Goal: Obtain resource: Download file/media

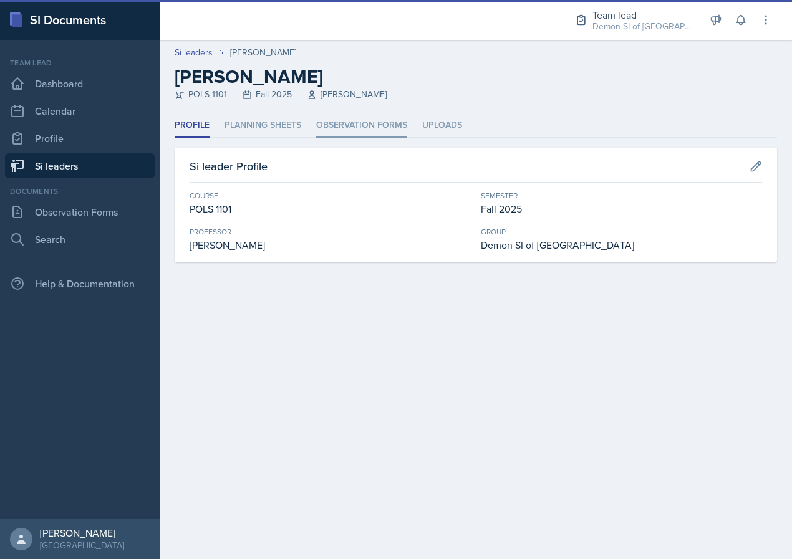
click at [355, 137] on li "Observation Forms" at bounding box center [361, 125] width 91 height 24
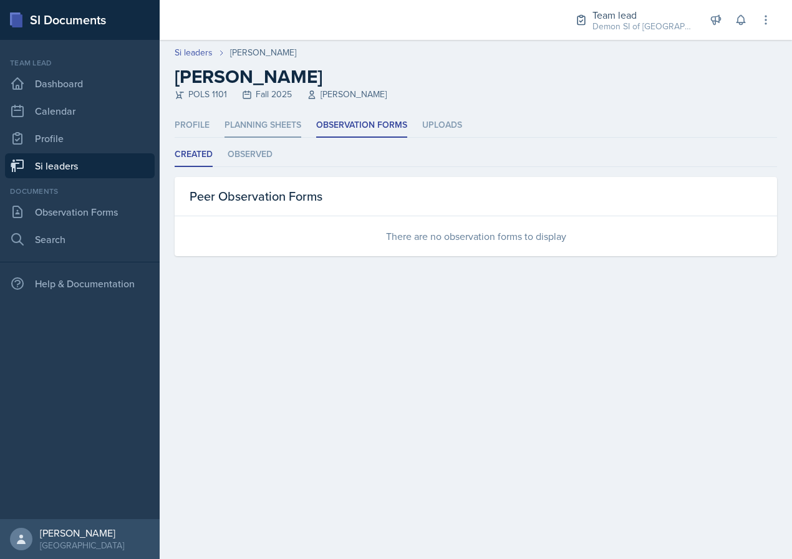
click at [287, 122] on li "Planning Sheets" at bounding box center [262, 125] width 77 height 24
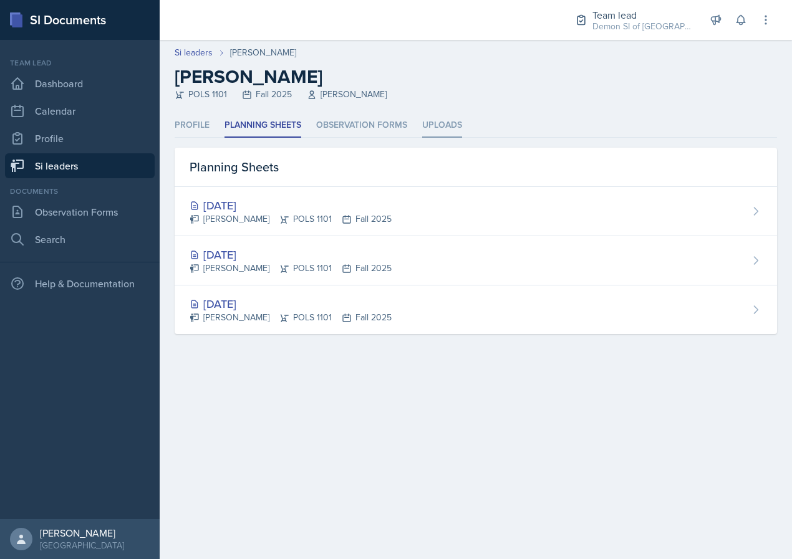
click at [445, 132] on li "Uploads" at bounding box center [442, 125] width 40 height 24
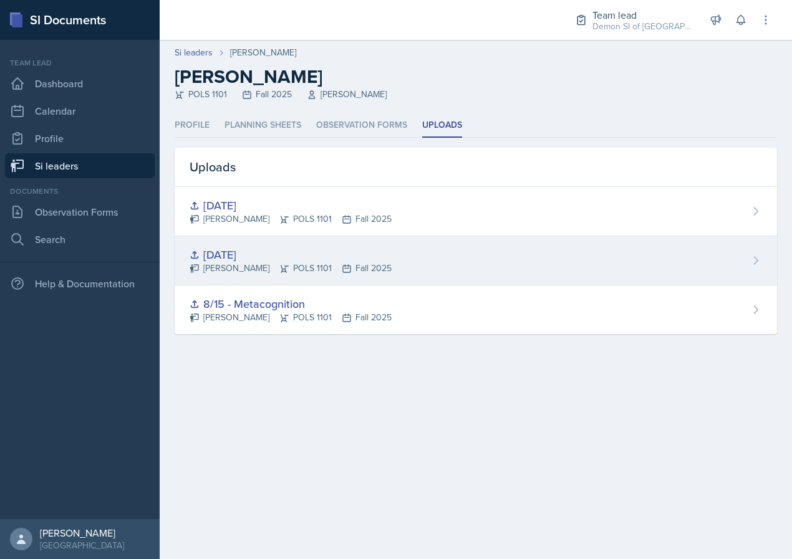
click at [240, 254] on div "[DATE]" at bounding box center [291, 254] width 202 height 17
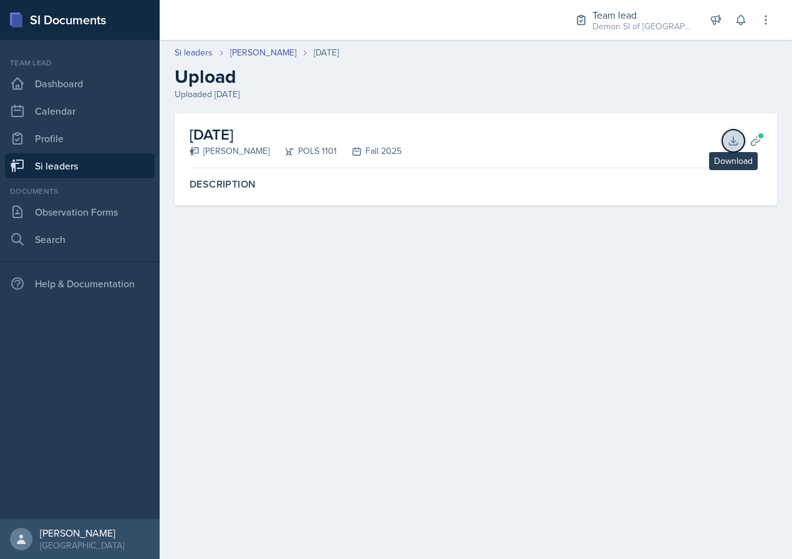
click at [724, 138] on button "Download" at bounding box center [733, 141] width 22 height 22
click at [260, 51] on link "[PERSON_NAME]" at bounding box center [263, 52] width 66 height 13
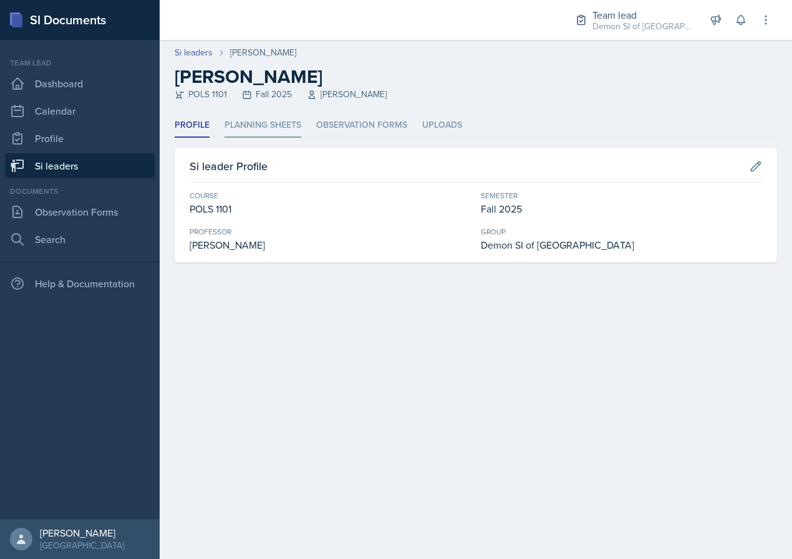
click at [254, 126] on li "Planning Sheets" at bounding box center [262, 125] width 77 height 24
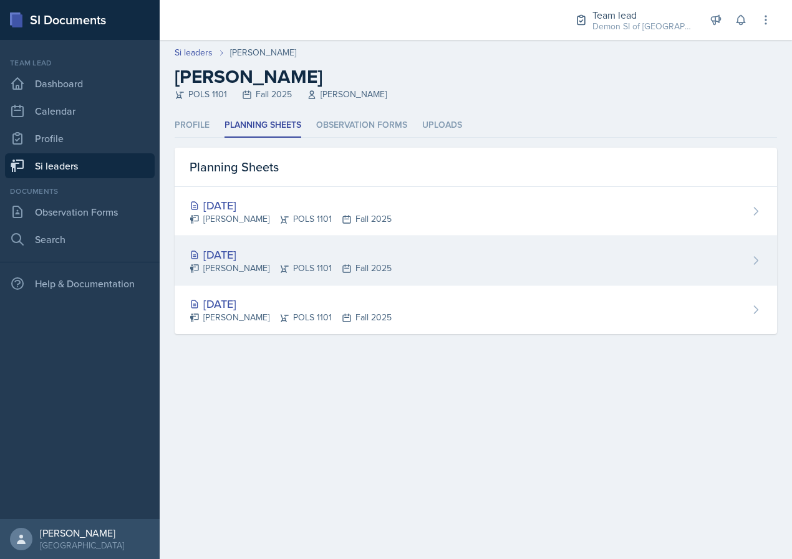
click at [243, 251] on div "[DATE]" at bounding box center [291, 254] width 202 height 17
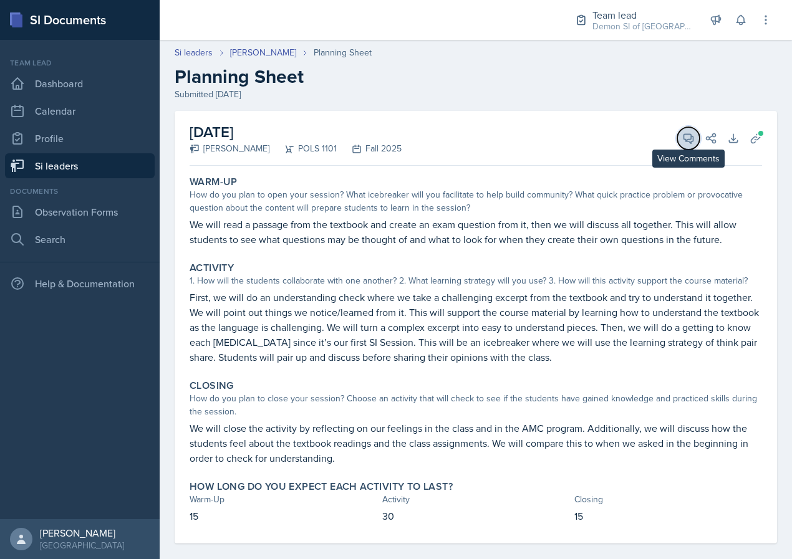
click at [685, 140] on icon at bounding box center [688, 138] width 9 height 9
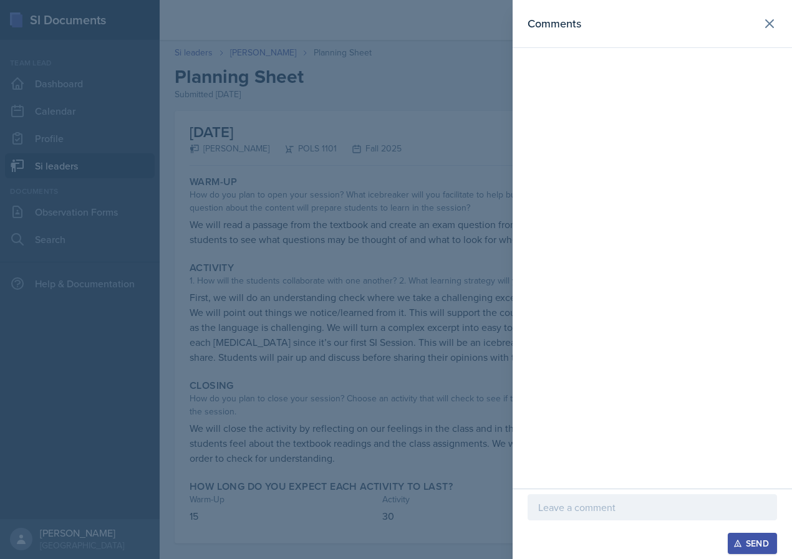
click at [483, 238] on div at bounding box center [396, 279] width 792 height 559
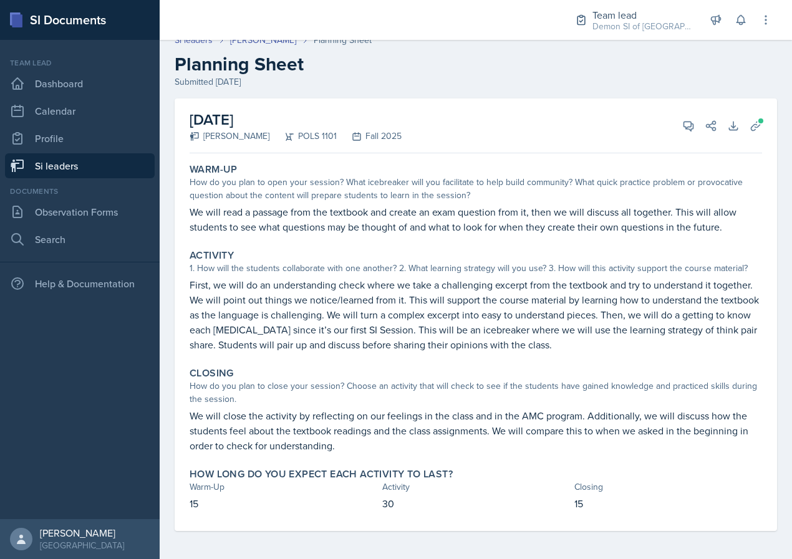
scroll to position [14, 0]
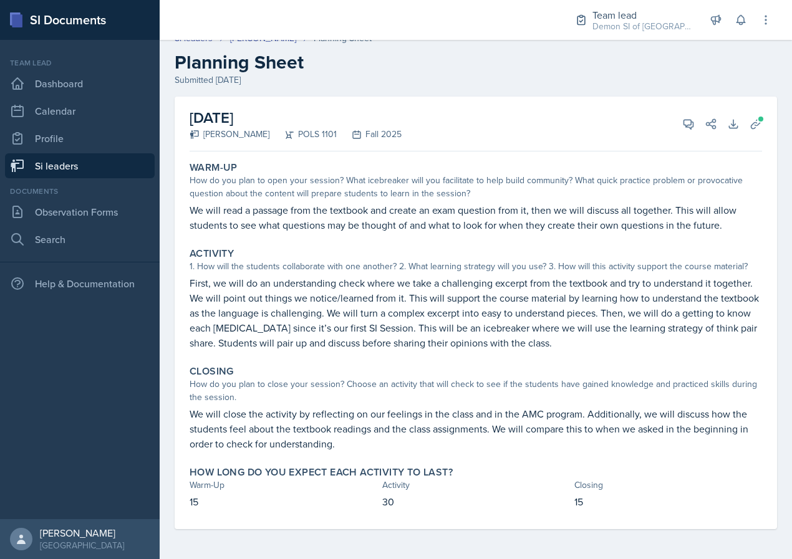
drag, startPoint x: 451, startPoint y: 131, endPoint x: 339, endPoint y: 74, distance: 125.8
click at [341, 71] on div "Si leaders [PERSON_NAME] Planning Sheet Planning Sheet Submitted [DATE] [DATE] …" at bounding box center [476, 289] width 632 height 540
